Goal: Share content: Share content

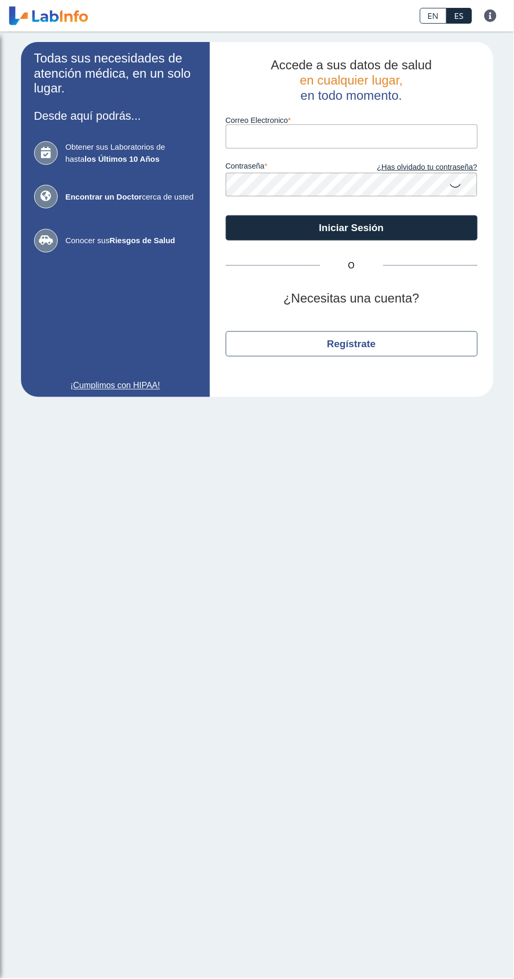
click at [326, 141] on input "Correo Electronico" at bounding box center [352, 136] width 252 height 24
type input "[EMAIL_ADDRESS][DOMAIN_NAME]"
click at [226, 215] on button "Iniciar Sesión" at bounding box center [352, 227] width 252 height 25
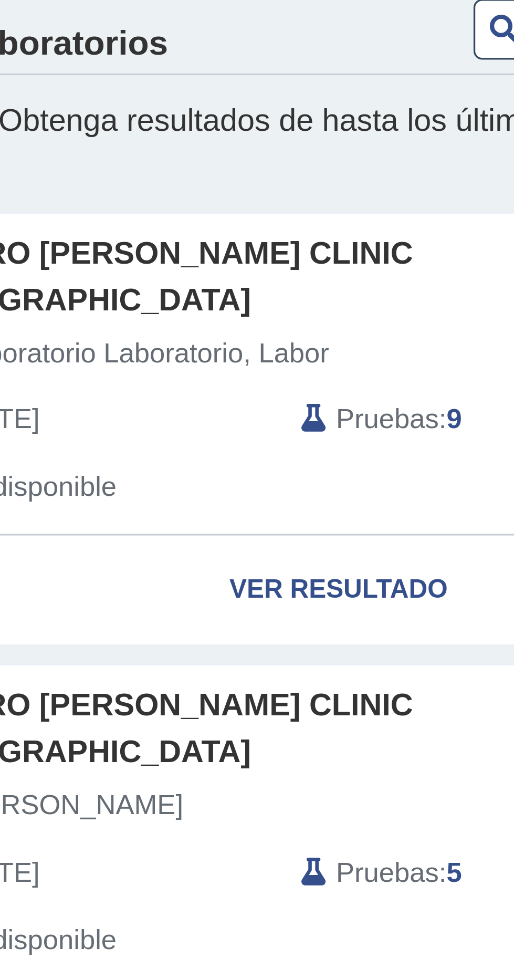
click at [145, 213] on link "Ver Resultado" at bounding box center [151, 227] width 271 height 33
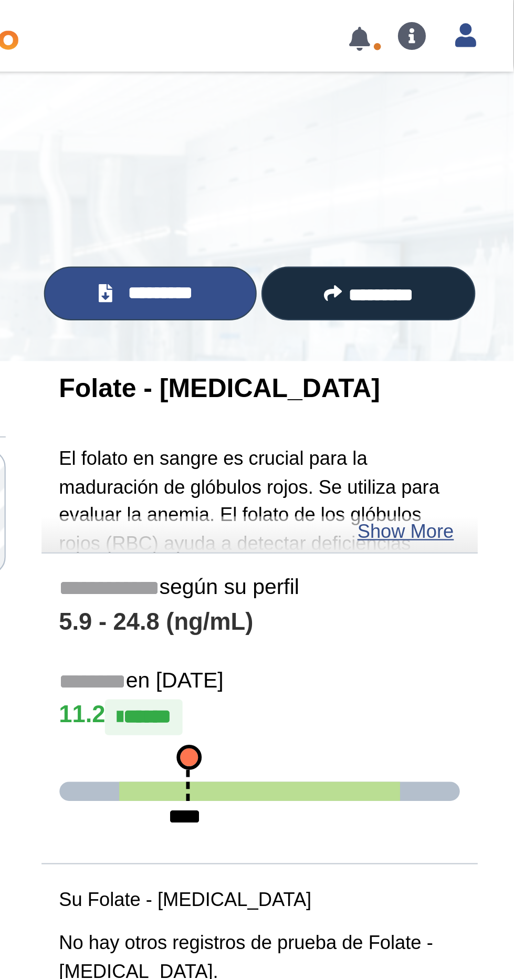
click at [355, 126] on span "*********" at bounding box center [359, 129] width 36 height 12
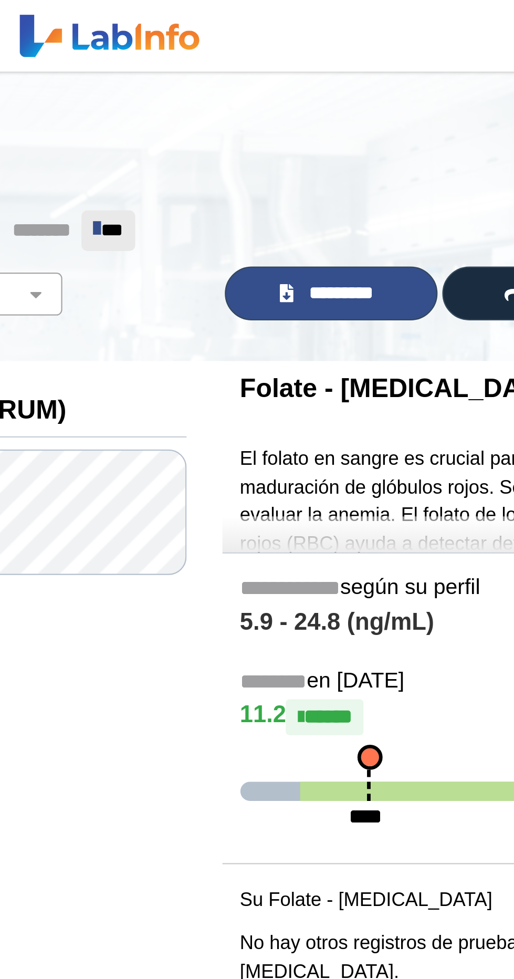
click at [359, 127] on span "*********" at bounding box center [359, 129] width 36 height 12
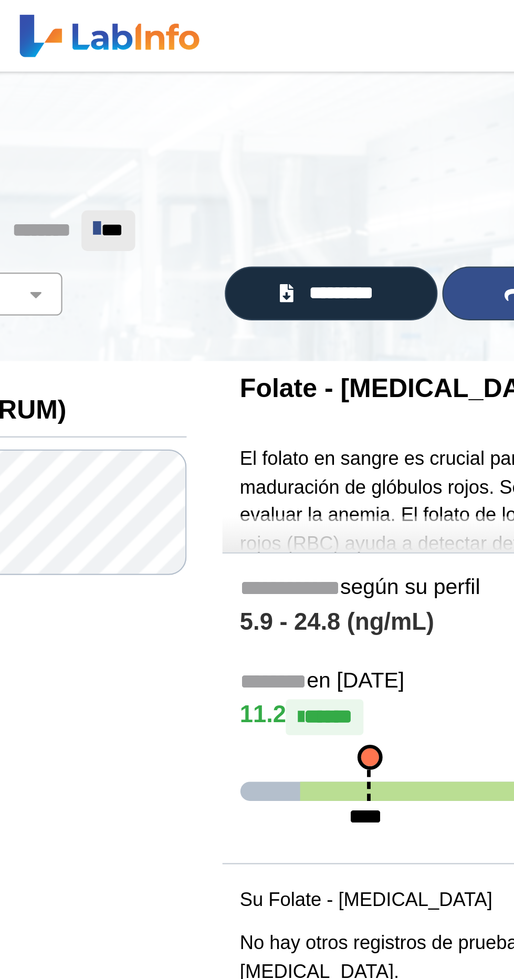
click at [431, 129] on icon at bounding box center [435, 129] width 8 height 8
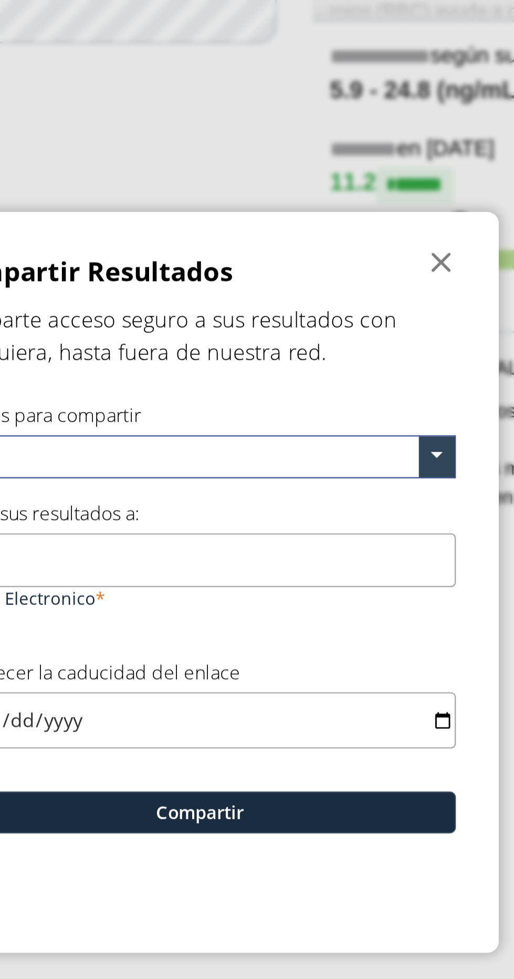
click at [364, 443] on span at bounding box center [362, 434] width 16 height 18
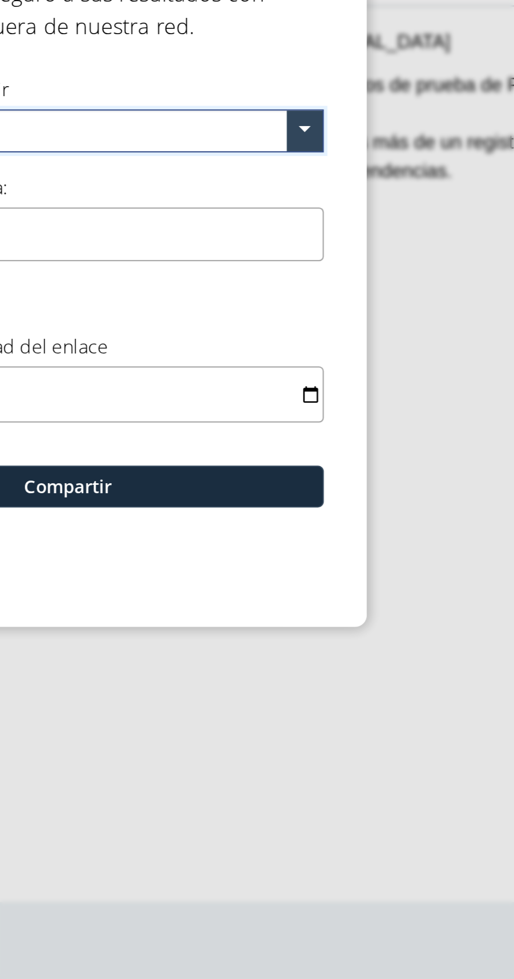
click at [365, 443] on span at bounding box center [362, 434] width 16 height 18
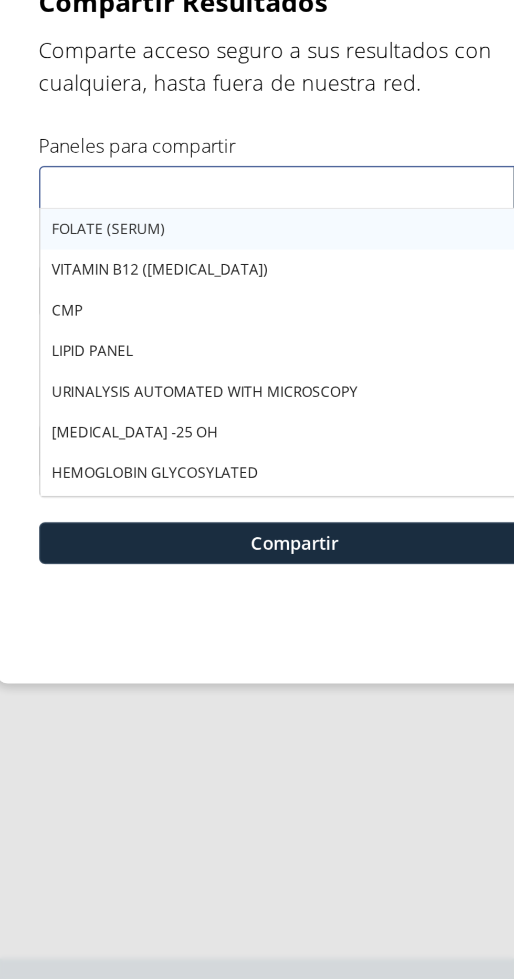
click at [202, 462] on div "FOLATE (SERUM)" at bounding box center [258, 453] width 224 height 18
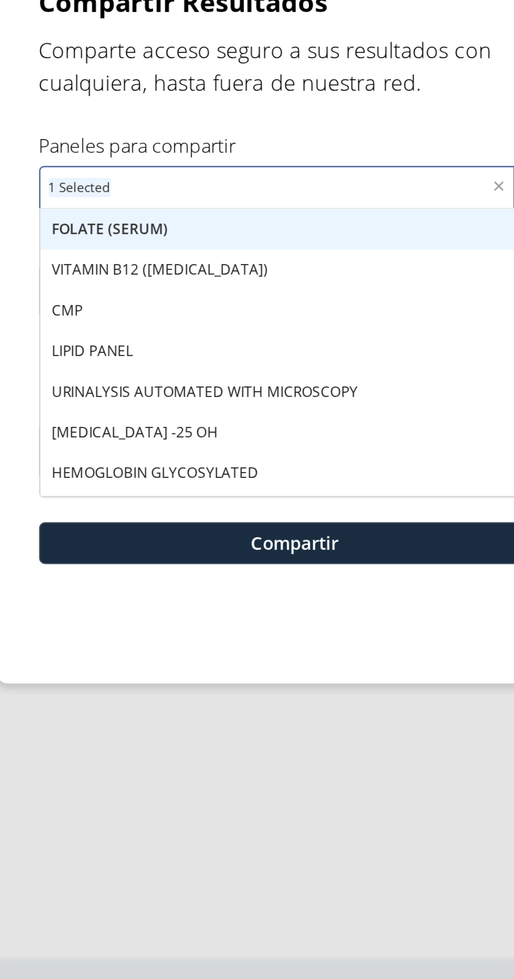
click at [210, 480] on div "VITAMIN B12 ([MEDICAL_DATA])" at bounding box center [258, 471] width 224 height 18
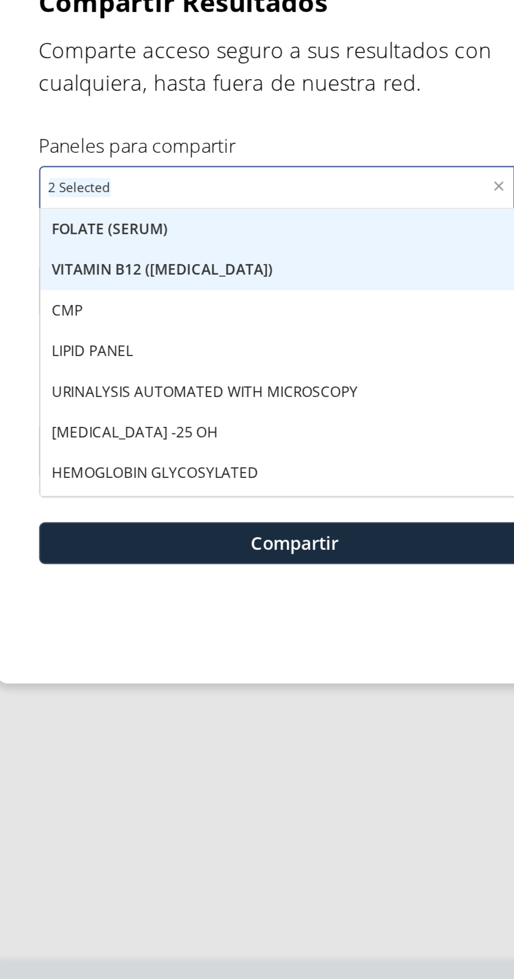
click at [165, 497] on div "CMP" at bounding box center [258, 489] width 224 height 18
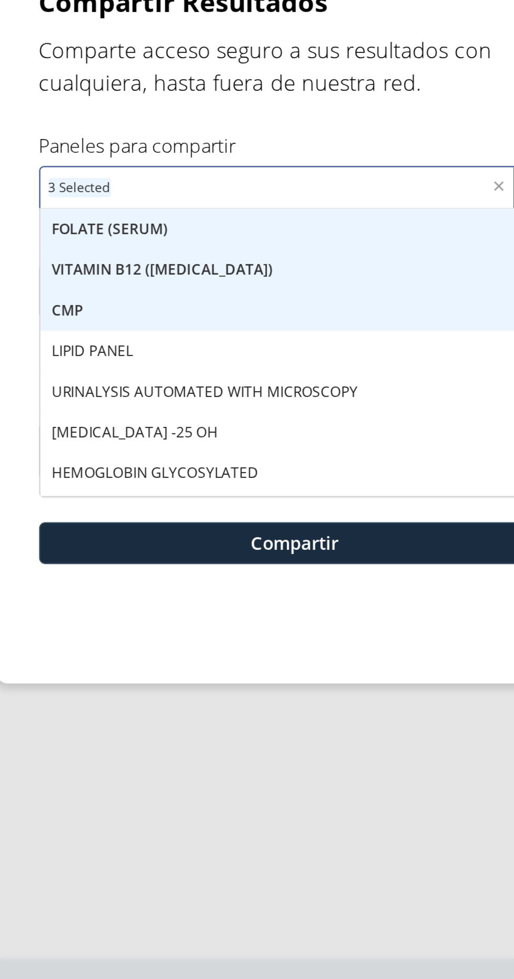
click at [189, 515] on div "LIPID PANEL" at bounding box center [258, 506] width 224 height 18
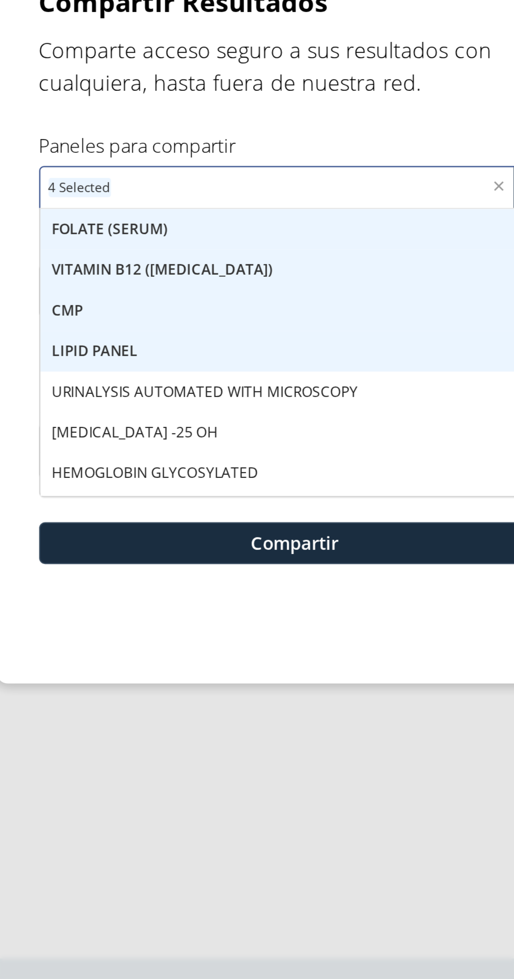
click at [184, 533] on div "URINALYSIS AUTOMATED WITH MICROSCOPY" at bounding box center [258, 524] width 224 height 18
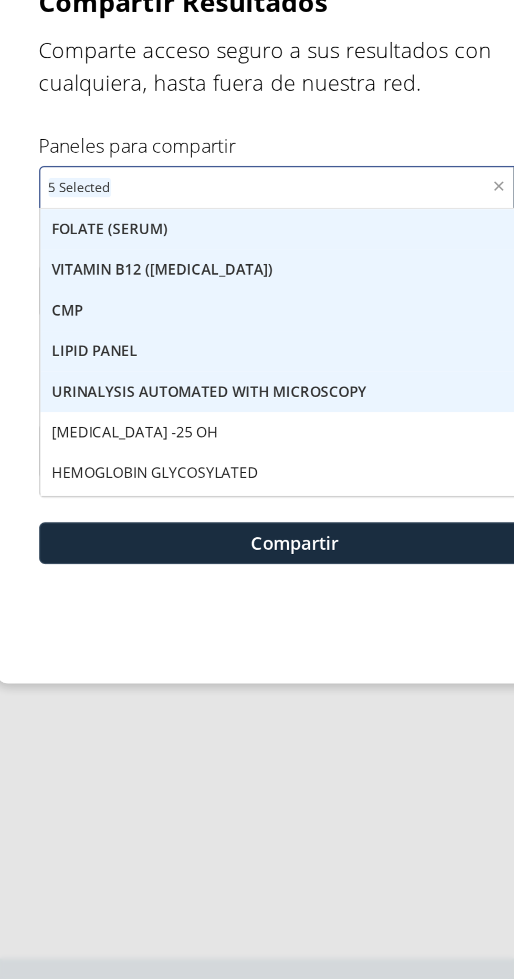
click at [184, 546] on span "[MEDICAL_DATA] -25 OH" at bounding box center [187, 541] width 73 height 9
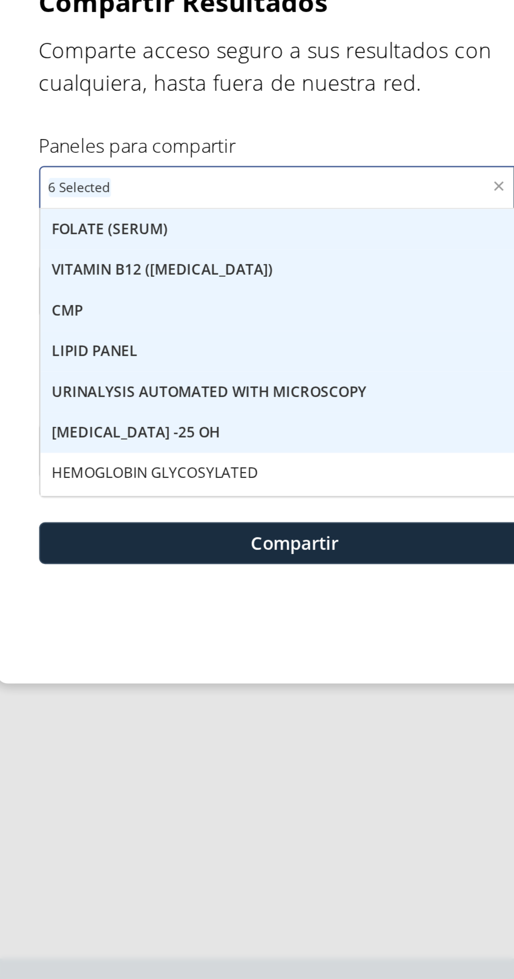
scroll to position [35, 0]
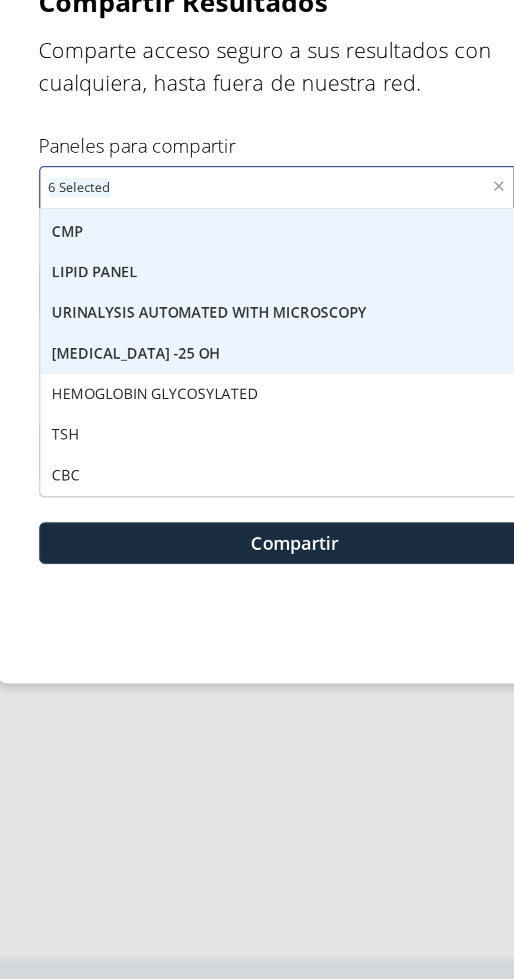
click at [213, 534] on div "HEMOGLOBIN GLYCOSYLATED" at bounding box center [258, 525] width 224 height 18
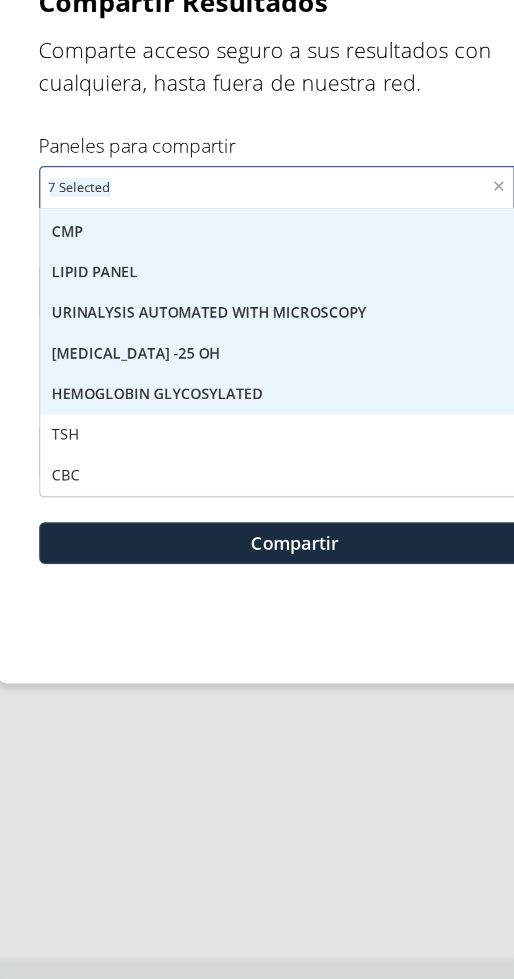
click at [165, 552] on div "TSH" at bounding box center [258, 543] width 224 height 18
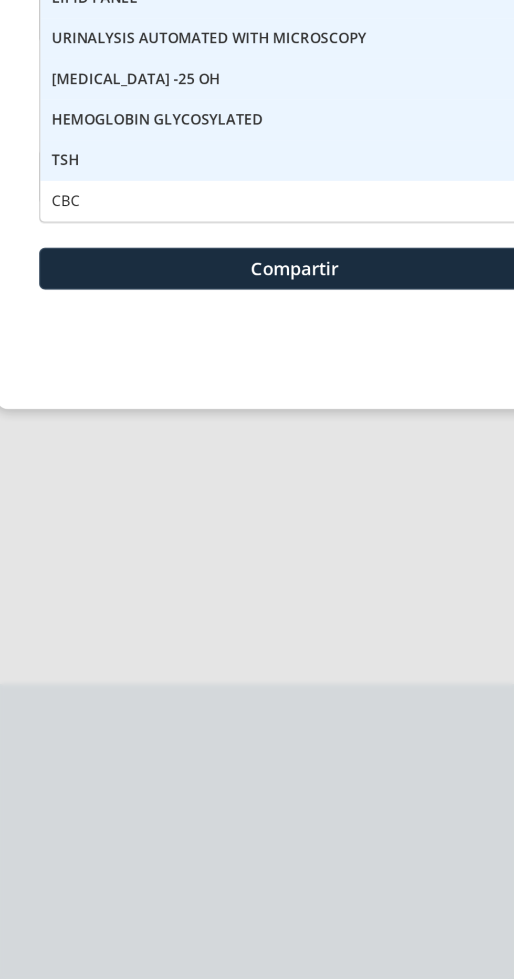
click at [162, 570] on div "CBC" at bounding box center [258, 561] width 224 height 18
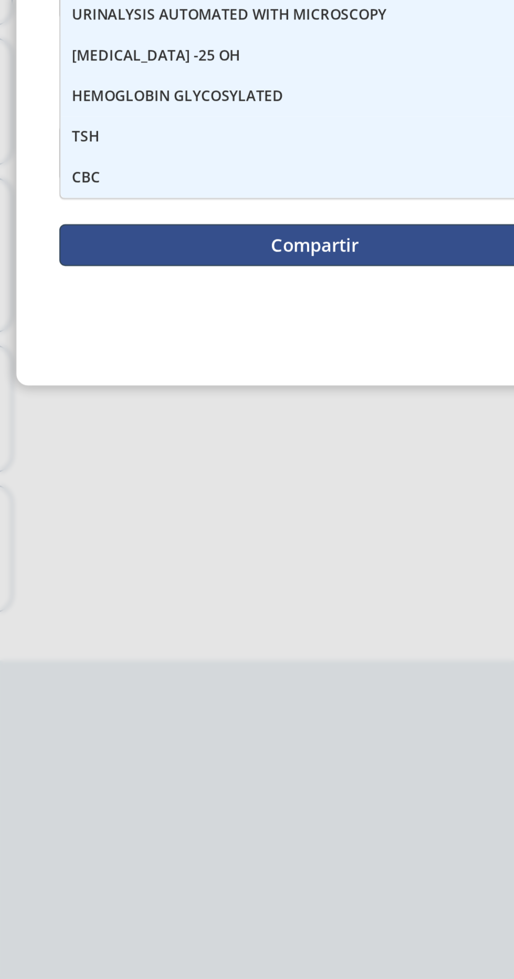
click at [252, 600] on button "Compartir" at bounding box center [257, 590] width 225 height 18
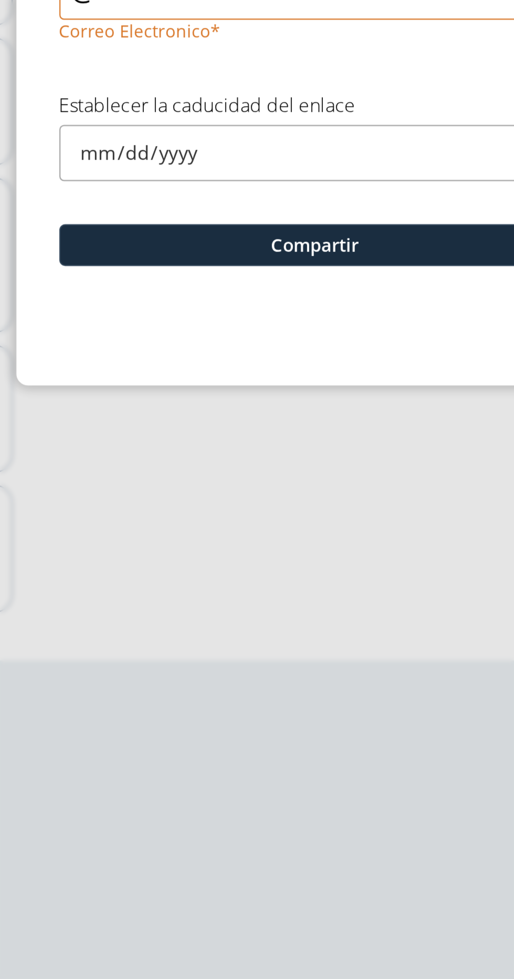
click at [222, 492] on input "Correo Electronico" at bounding box center [257, 480] width 225 height 24
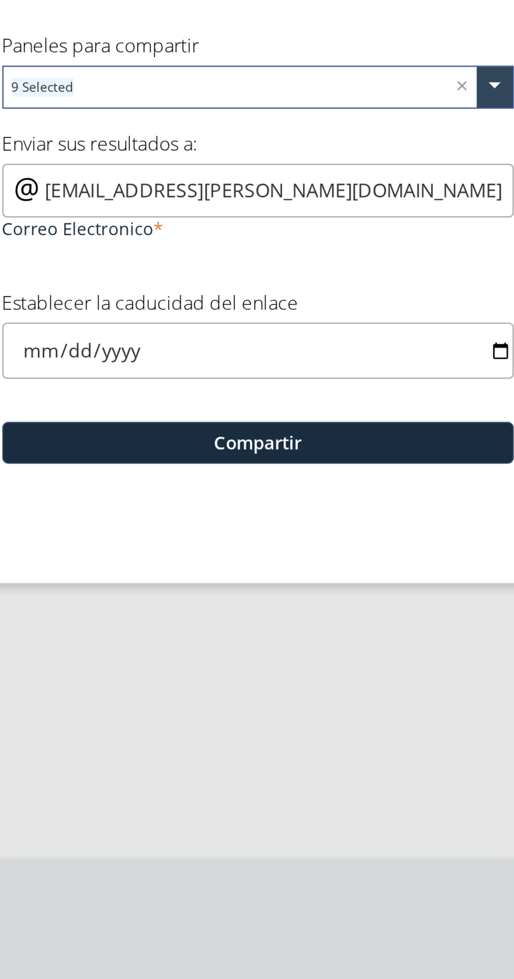
type input "[EMAIL_ADDRESS][PERSON_NAME][DOMAIN_NAME]"
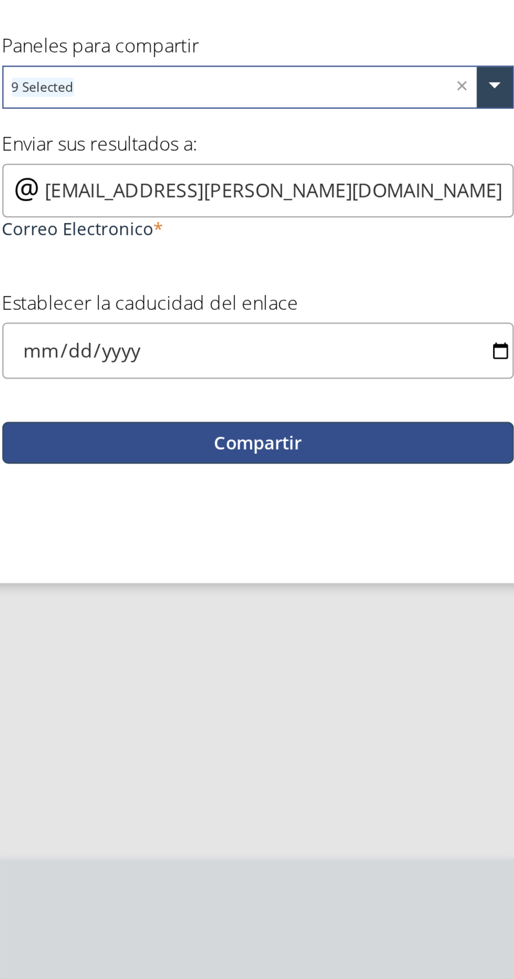
click at [264, 600] on button "Compartir" at bounding box center [257, 590] width 225 height 18
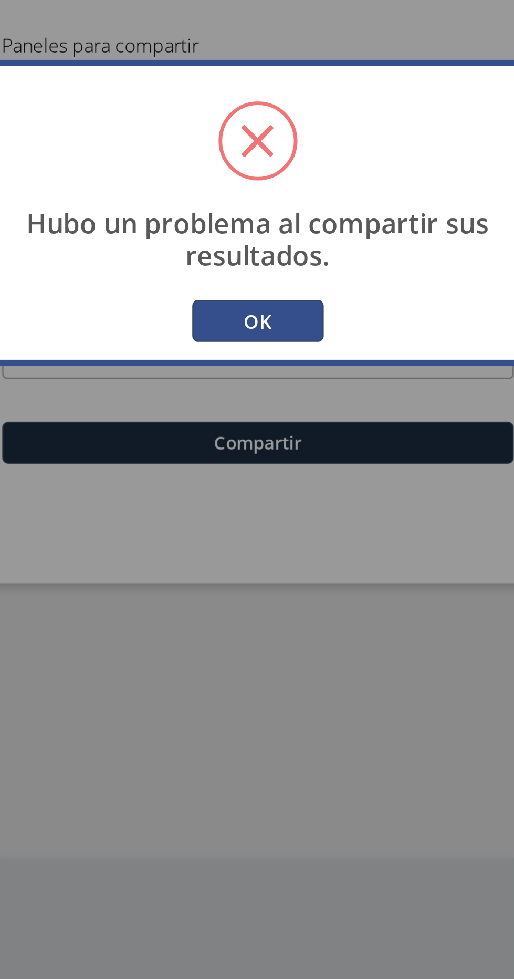
click at [268, 546] on button "OK" at bounding box center [257, 537] width 58 height 18
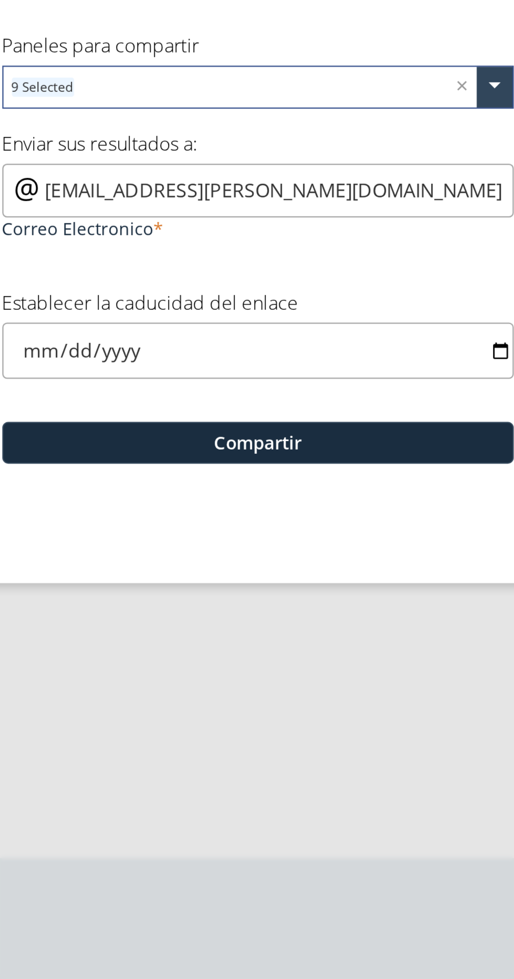
click at [225, 563] on input "date" at bounding box center [257, 550] width 225 height 25
type input "[DATE]"
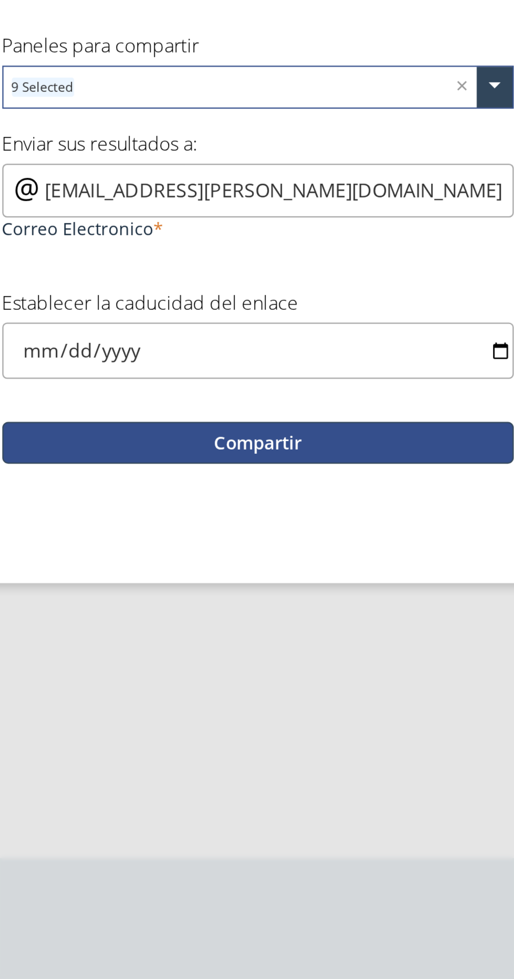
click at [258, 600] on button "Compartir" at bounding box center [257, 590] width 225 height 18
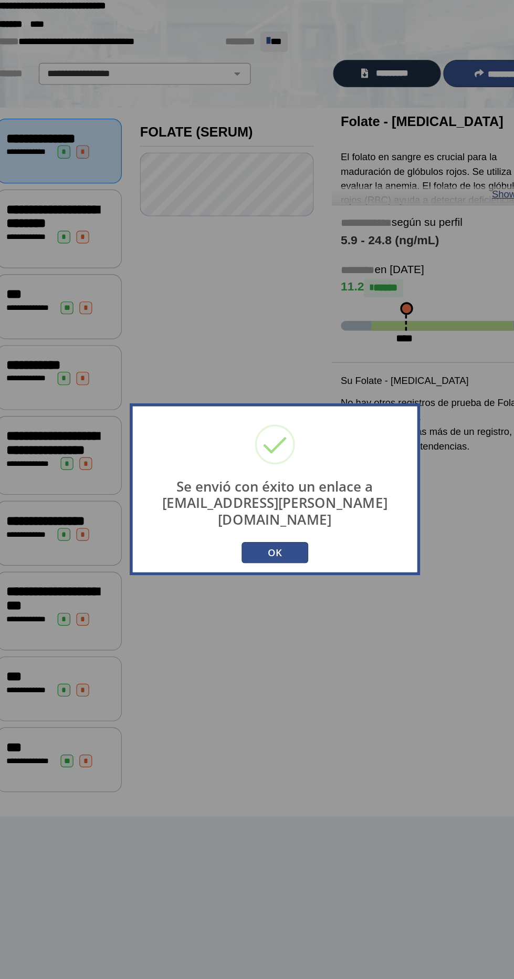
scroll to position [3, 0]
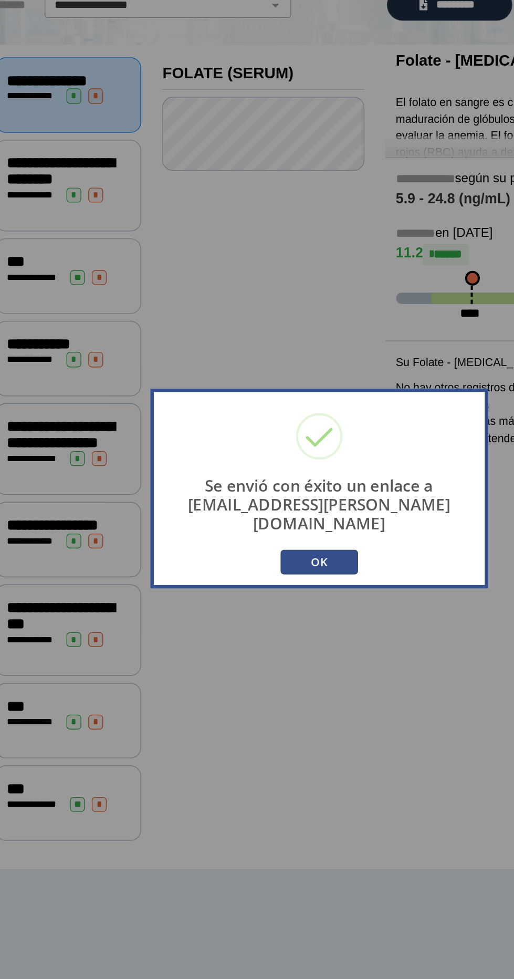
click at [261, 554] on button "OK" at bounding box center [257, 544] width 58 height 18
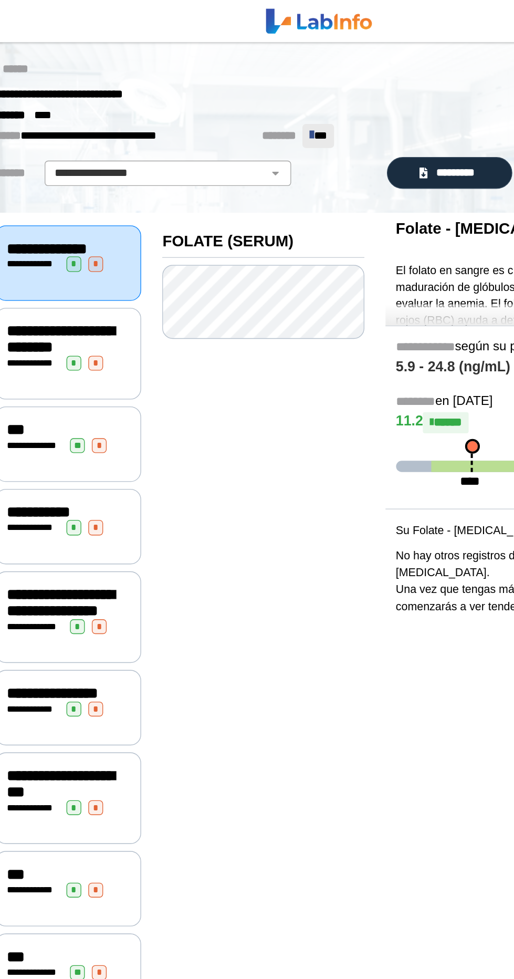
scroll to position [0, 0]
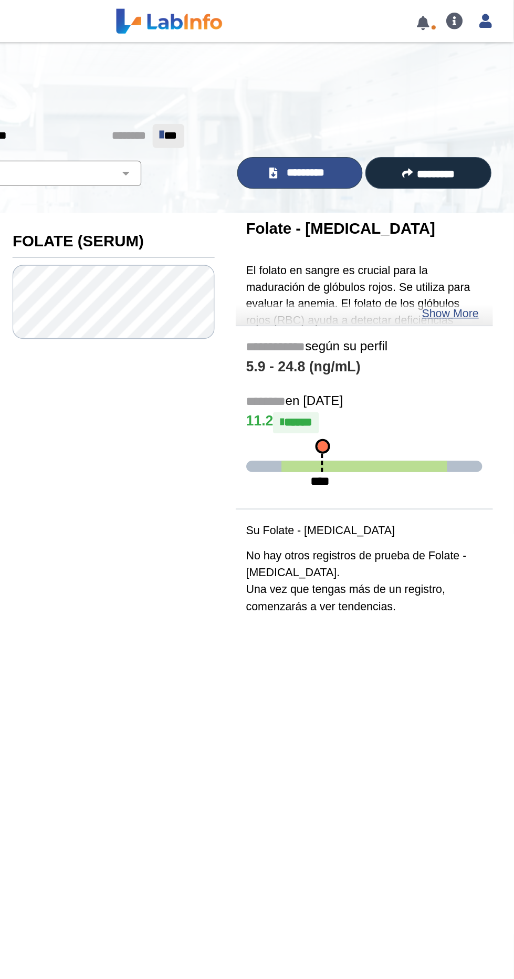
click at [362, 132] on span "*********" at bounding box center [359, 129] width 36 height 12
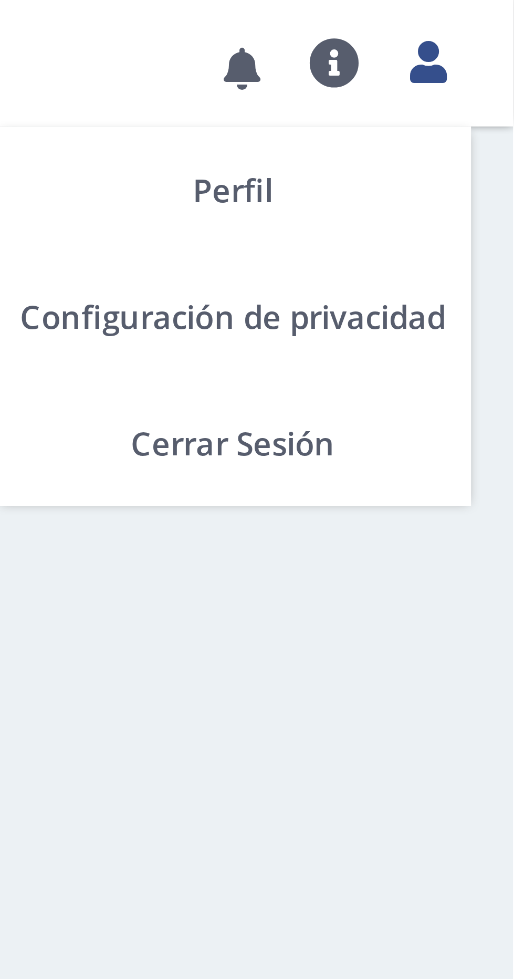
click at [495, 17] on icon at bounding box center [493, 16] width 9 height 8
click at [452, 109] on link "Cerrar Sesión" at bounding box center [444, 111] width 119 height 32
